Goal: Find specific page/section: Find specific page/section

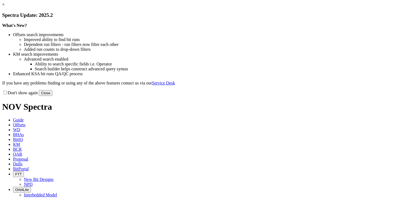
click at [52, 96] on button "Close" at bounding box center [46, 93] width 14 height 6
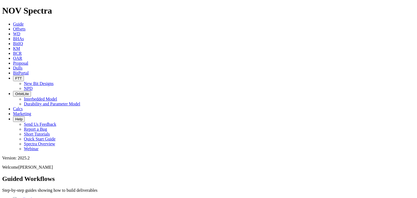
click at [23, 66] on span "Dulls" at bounding box center [18, 68] width 10 height 5
drag, startPoint x: 306, startPoint y: 24, endPoint x: 314, endPoint y: 24, distance: 7.9
click at [50, 193] on input "text" at bounding box center [26, 196] width 48 height 6
paste input "A316700"
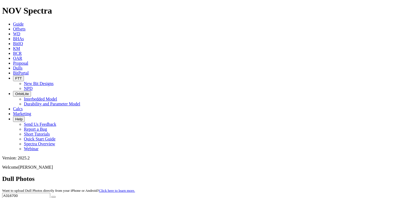
type input "A316700"
click at [54, 197] on icon "submit" at bounding box center [54, 197] width 0 height 0
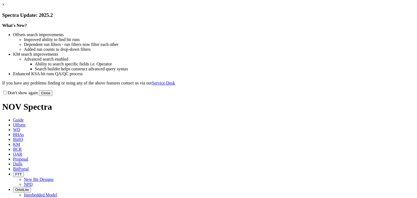
click at [52, 96] on button "Close" at bounding box center [46, 93] width 14 height 6
click at [321, 96] on div "× Spectra Update: 2025.2 What's New? Offsets search improvements Improved abili…" at bounding box center [208, 49] width 413 height 94
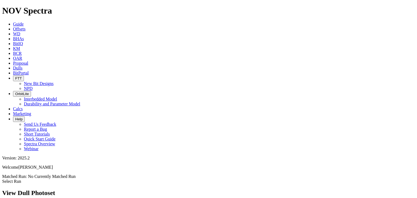
scroll to position [844, 0]
